Goal: Task Accomplishment & Management: Manage account settings

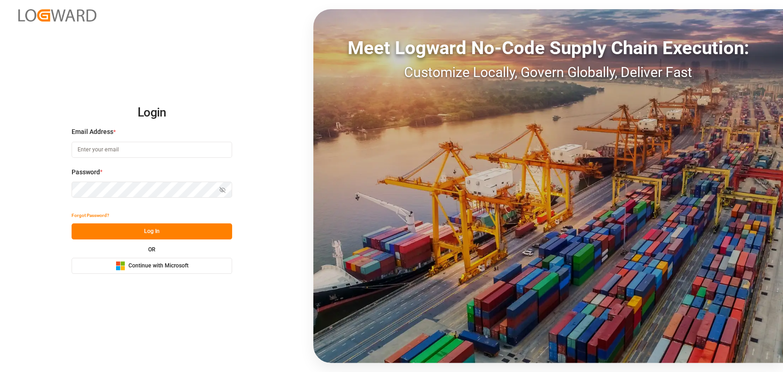
type input "[PERSON_NAME][EMAIL_ADDRESS][PERSON_NAME][DOMAIN_NAME]"
click at [134, 230] on button "Log In" at bounding box center [152, 231] width 161 height 16
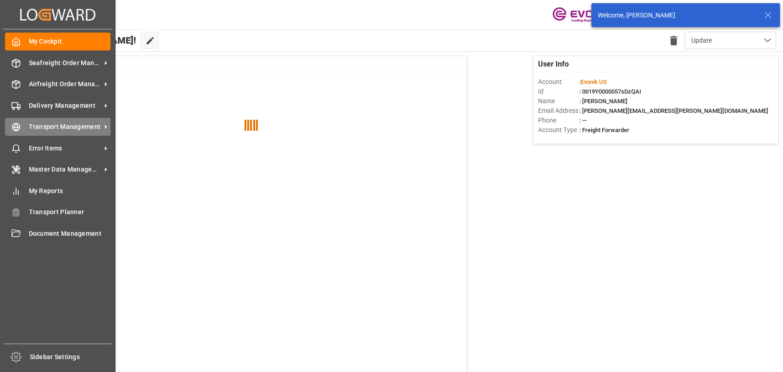
click at [15, 126] on icon at bounding box center [16, 127] width 3 height 8
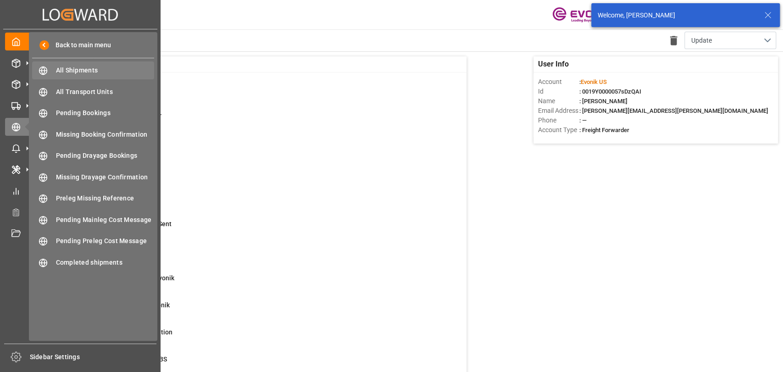
click at [78, 67] on span "All Shipments" at bounding box center [105, 71] width 99 height 10
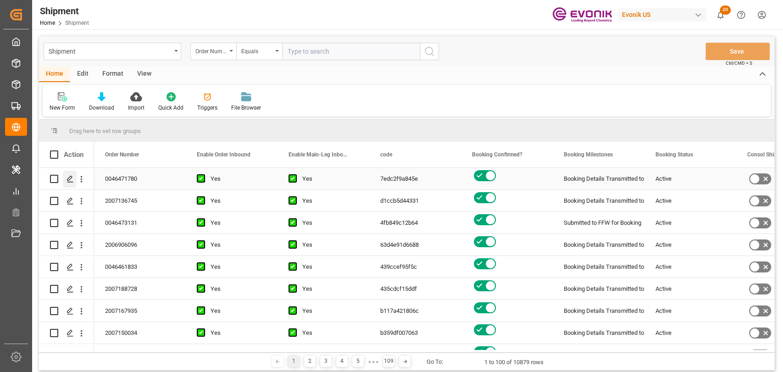
click at [71, 181] on icon "Press SPACE to select this row." at bounding box center [70, 178] width 7 height 7
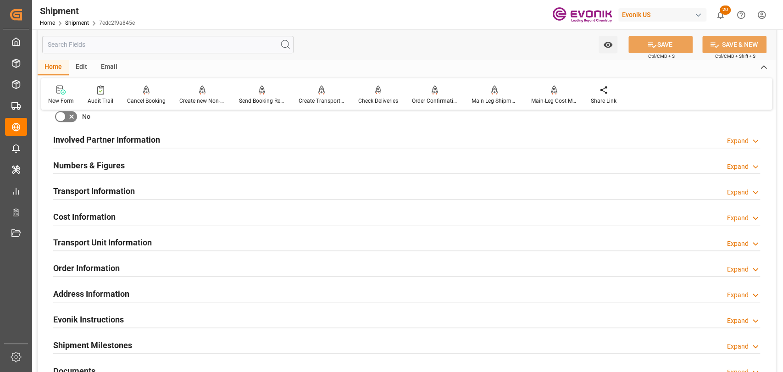
scroll to position [510, 0]
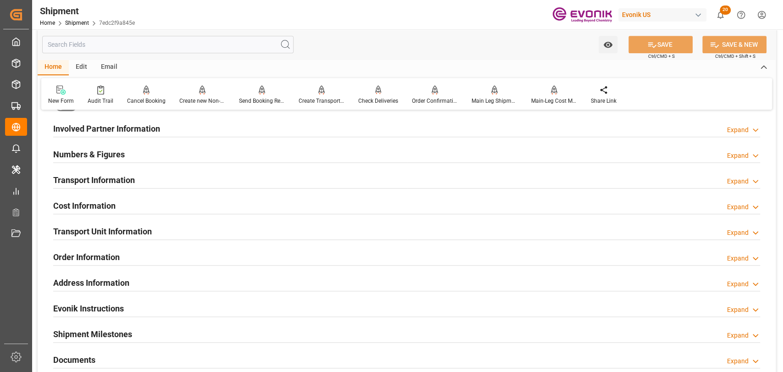
click at [74, 234] on h2 "Transport Unit Information" at bounding box center [102, 231] width 99 height 12
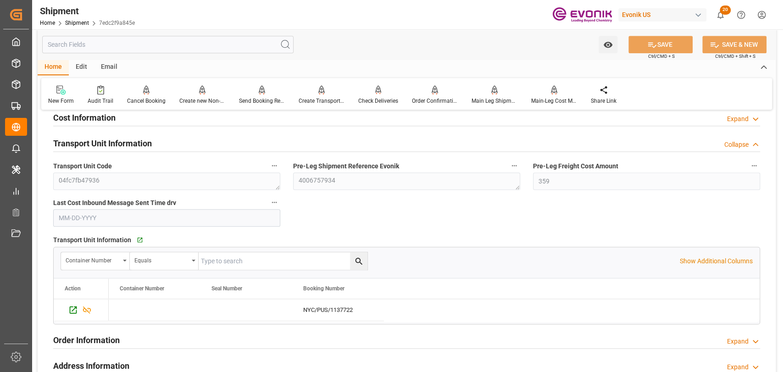
scroll to position [611, 0]
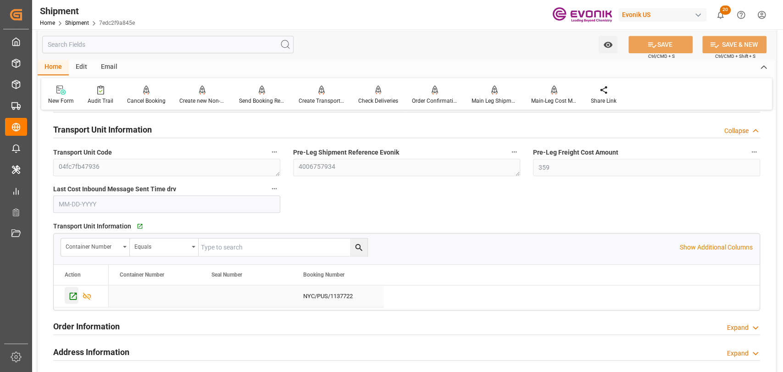
click at [68, 289] on div "Press SPACE to select this row." at bounding box center [72, 295] width 14 height 17
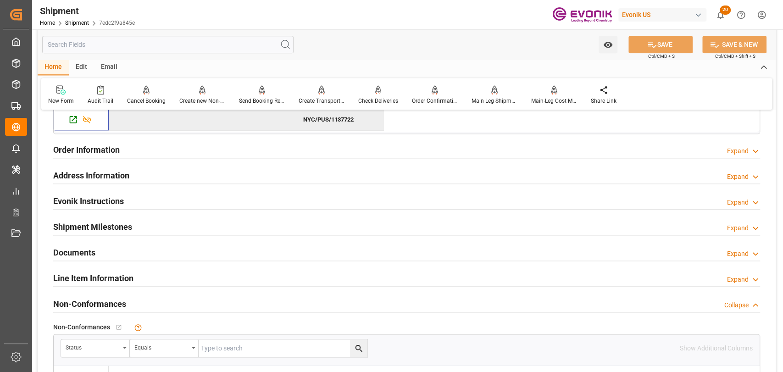
scroll to position [815, 0]
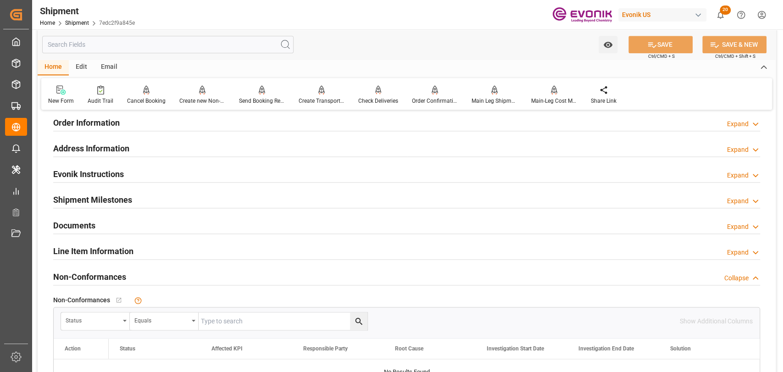
click at [108, 254] on h2 "Line Item Information" at bounding box center [93, 251] width 80 height 12
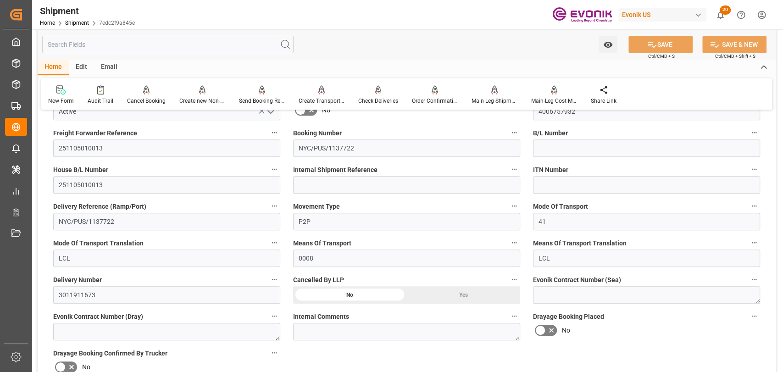
scroll to position [204, 0]
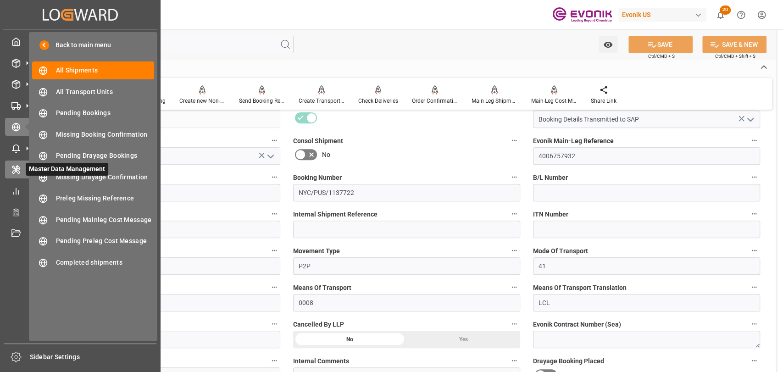
click at [18, 168] on icon at bounding box center [15, 169] width 9 height 9
click at [22, 175] on div "Master Data Management Master Data Management" at bounding box center [80, 170] width 150 height 18
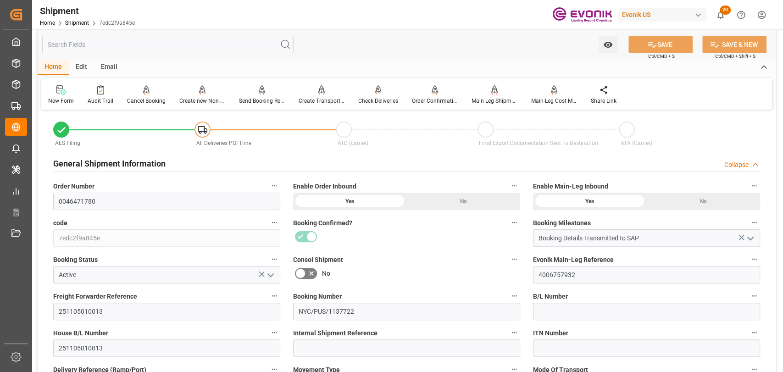
scroll to position [102, 0]
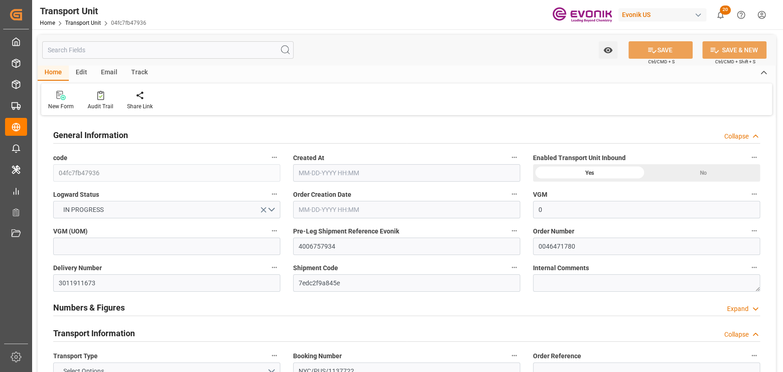
type input "0"
type input "AC Containerline"
type input "Leschaco Inc."
type input "USLAX"
type input "KRPUS"
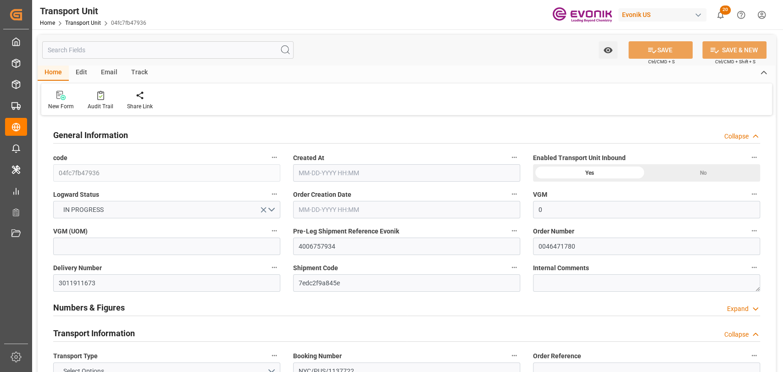
type input "2136.9"
type input "[DATE] 09:14"
type input "[DATE]"
type input "[DATE] 00:00"
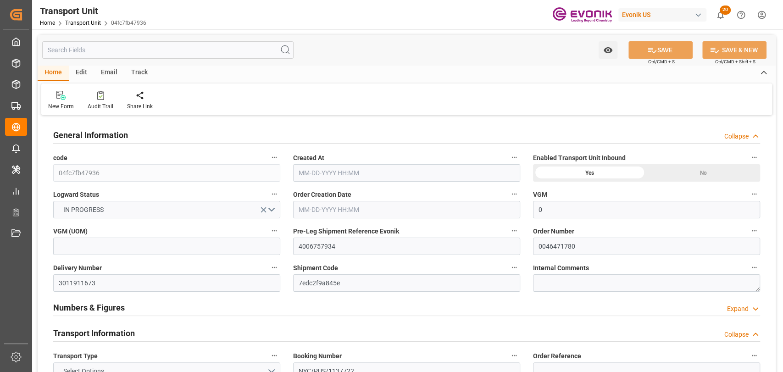
type input "[DATE] 00:00"
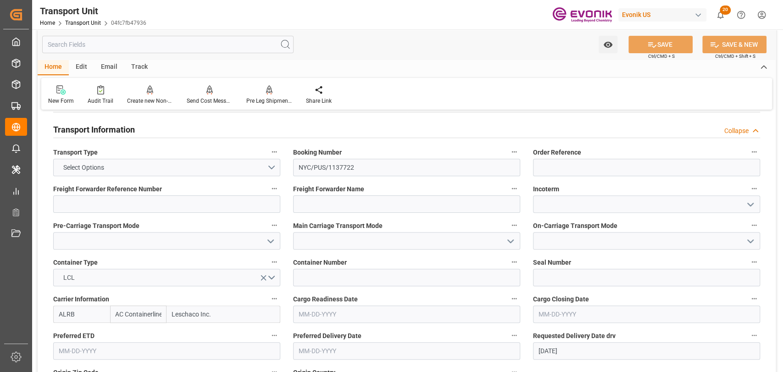
scroll to position [306, 0]
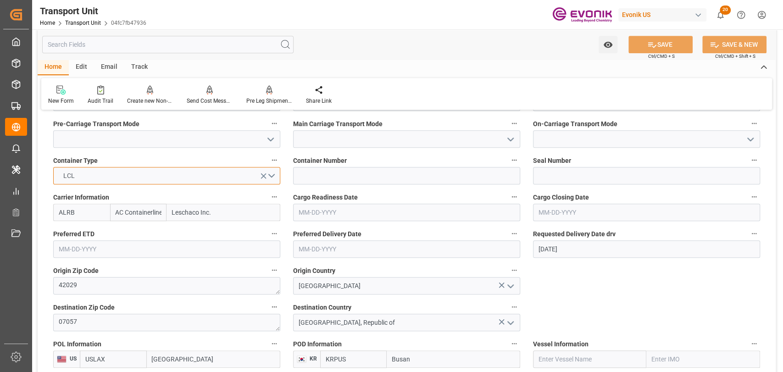
click at [272, 177] on button "LCL" at bounding box center [166, 175] width 227 height 17
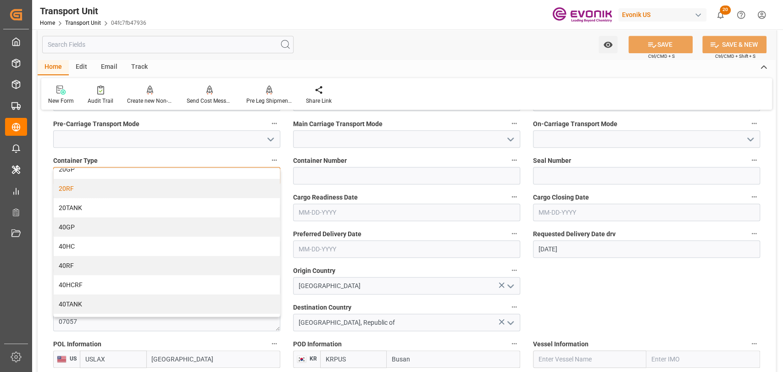
scroll to position [0, 0]
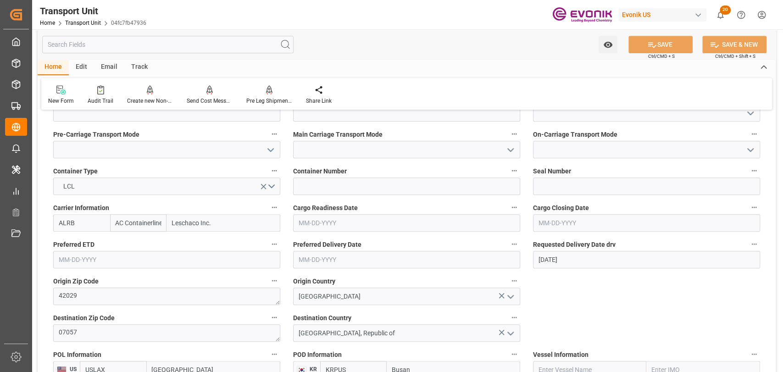
scroll to position [306, 0]
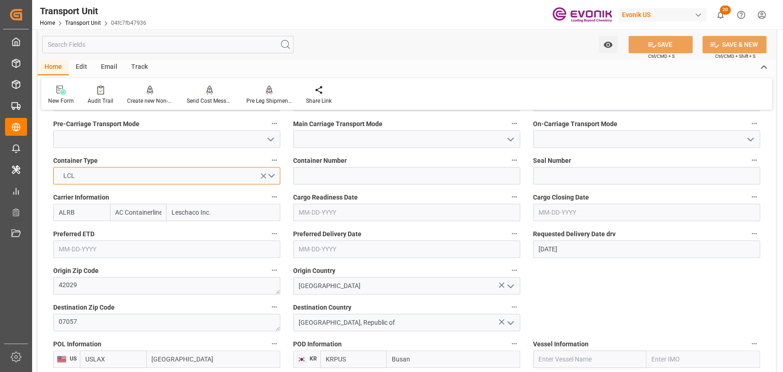
click at [272, 177] on button "LCL" at bounding box center [166, 175] width 227 height 17
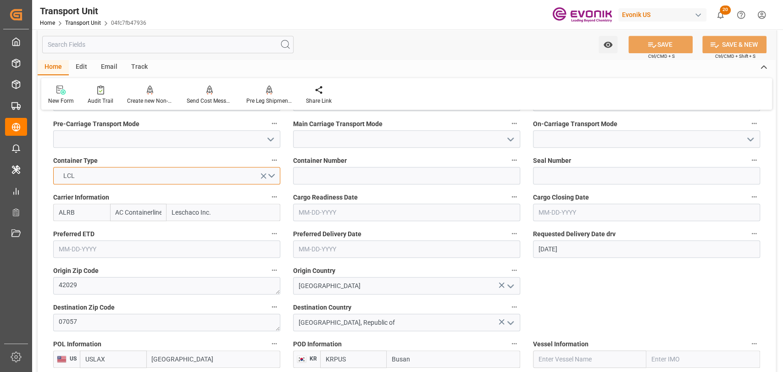
click at [274, 176] on button "LCL" at bounding box center [166, 175] width 227 height 17
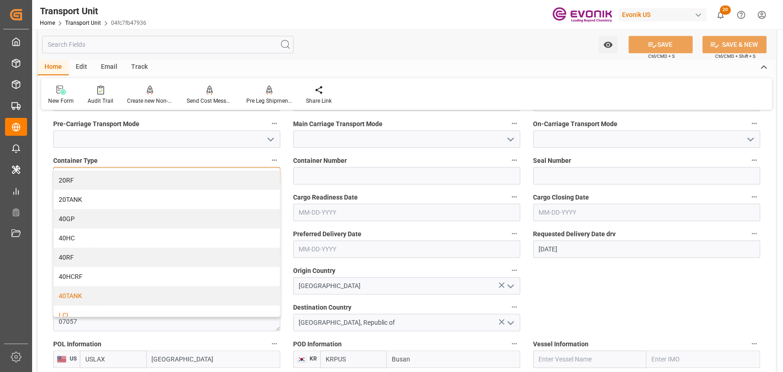
scroll to position [25, 0]
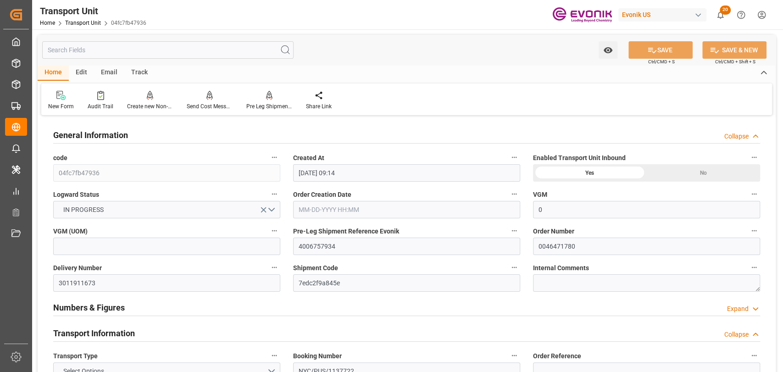
scroll to position [102, 0]
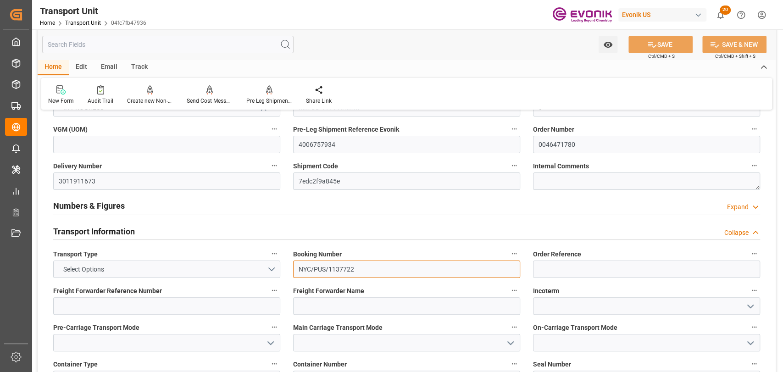
click at [426, 267] on input "NYC/PUS/1137722" at bounding box center [406, 269] width 227 height 17
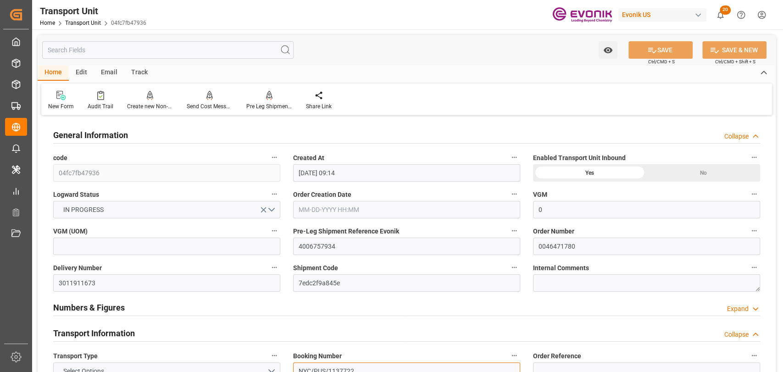
scroll to position [204, 0]
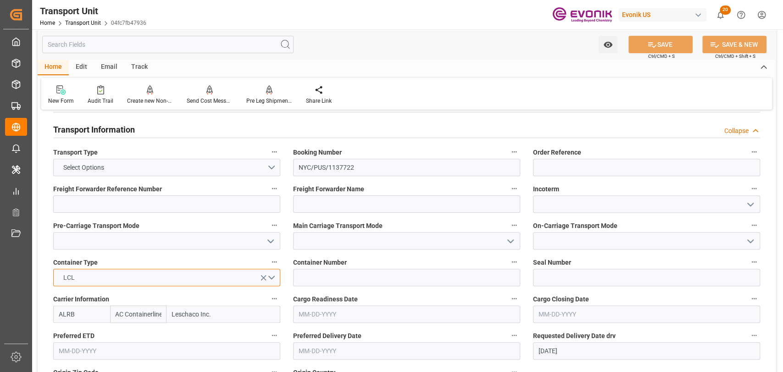
click at [272, 279] on button "LCL" at bounding box center [166, 277] width 227 height 17
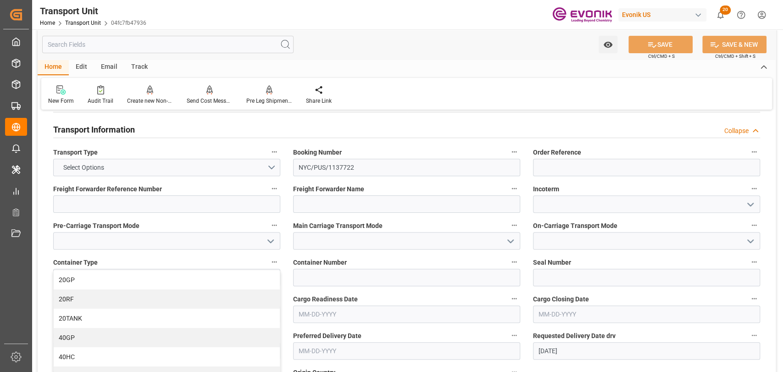
click at [146, 262] on label "Container Type" at bounding box center [166, 262] width 227 height 13
click at [268, 262] on button "Container Type" at bounding box center [274, 262] width 12 height 12
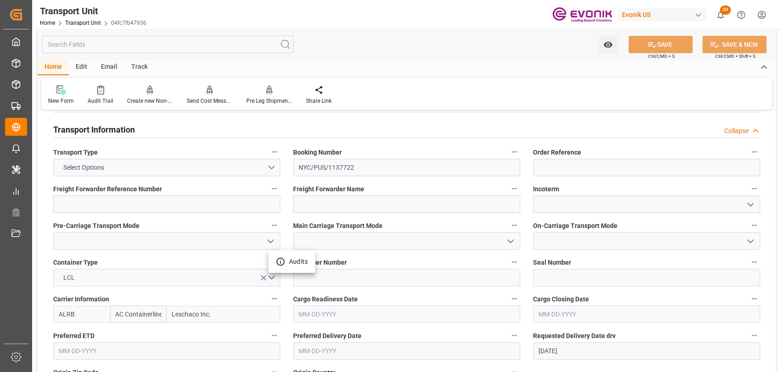
click at [183, 37] on div at bounding box center [391, 186] width 783 height 372
click at [181, 41] on input "text" at bounding box center [167, 44] width 251 height 17
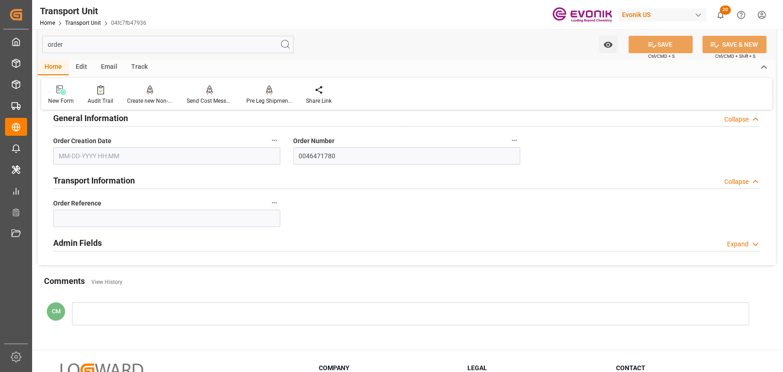
scroll to position [0, 0]
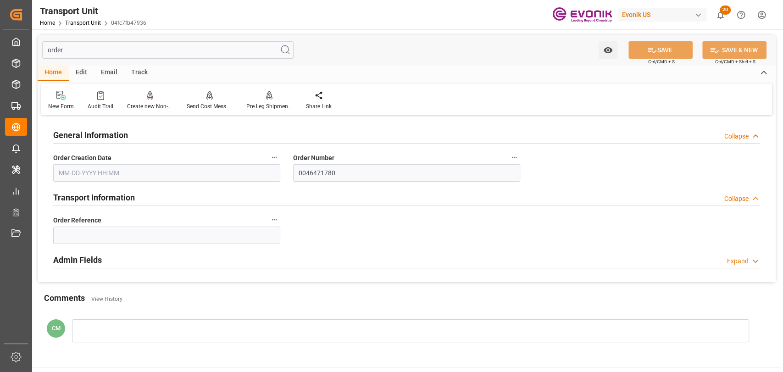
type input "order"
